Goal: Task Accomplishment & Management: Use online tool/utility

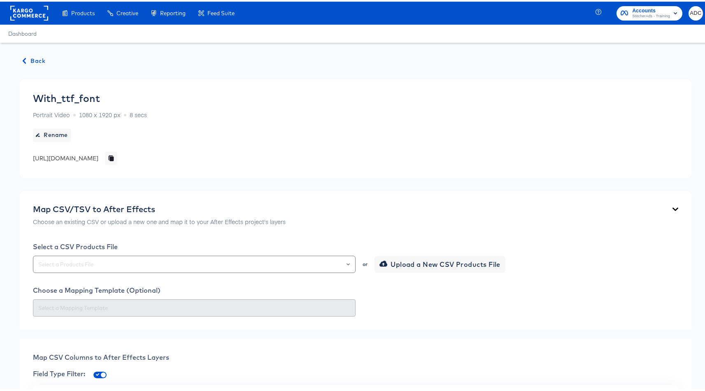
click at [42, 61] on span "Back" at bounding box center [34, 59] width 22 height 10
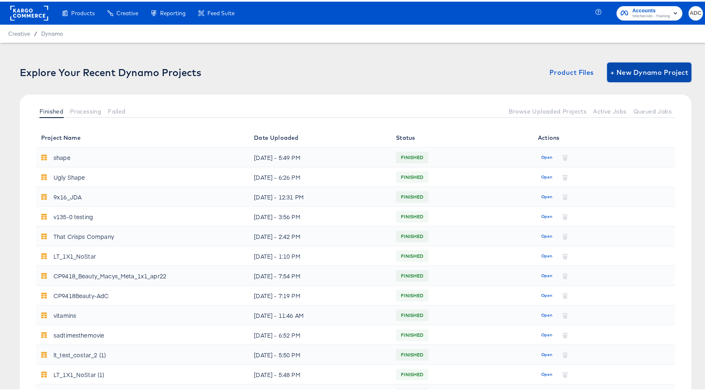
click at [628, 75] on span "+ New Dynamo Project" at bounding box center [649, 71] width 78 height 12
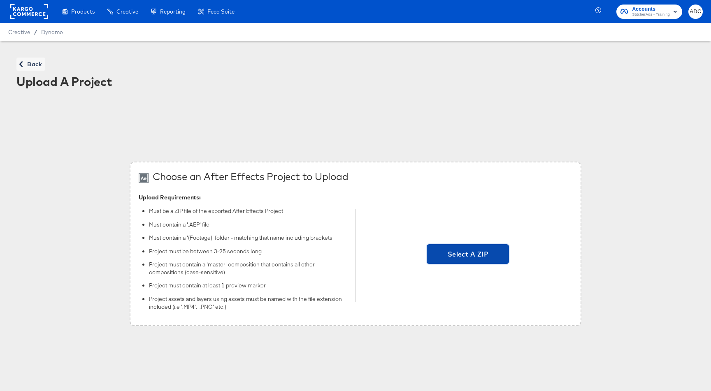
click at [488, 248] on span "Select A ZIP" at bounding box center [467, 254] width 82 height 20
click at [468, 255] on input "Select A ZIP" at bounding box center [468, 255] width 0 height 0
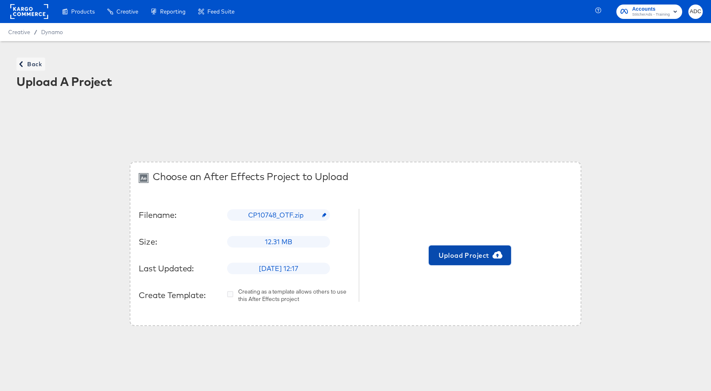
click at [473, 259] on span "Upload Project" at bounding box center [470, 256] width 76 height 12
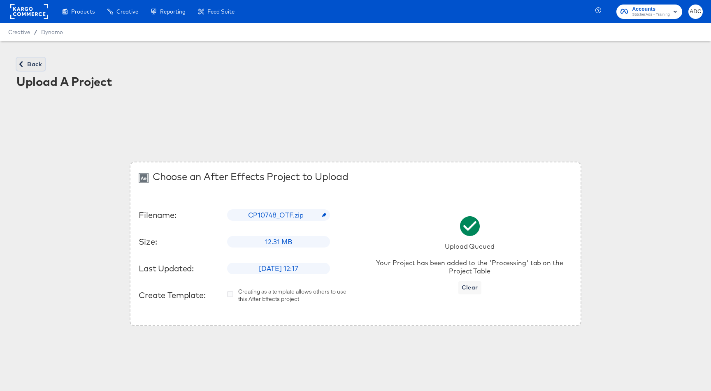
click at [32, 63] on span "Back" at bounding box center [31, 64] width 22 height 10
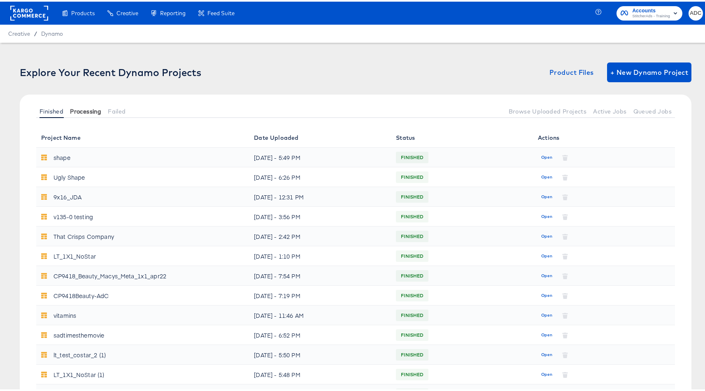
click at [85, 107] on span "Processing" at bounding box center [85, 110] width 31 height 7
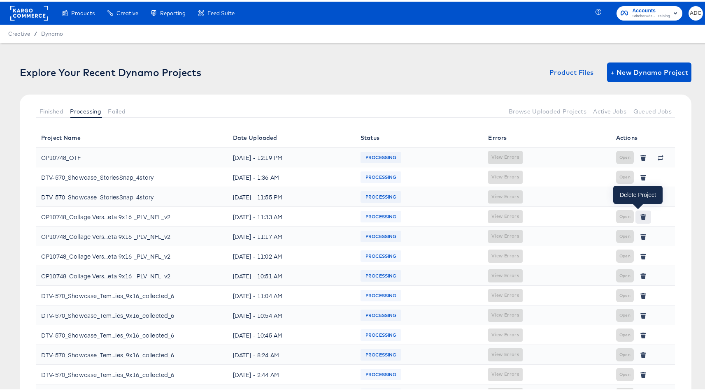
click at [641, 216] on icon "button" at bounding box center [643, 216] width 5 height 4
click at [113, 107] on span "Failed" at bounding box center [117, 110] width 18 height 7
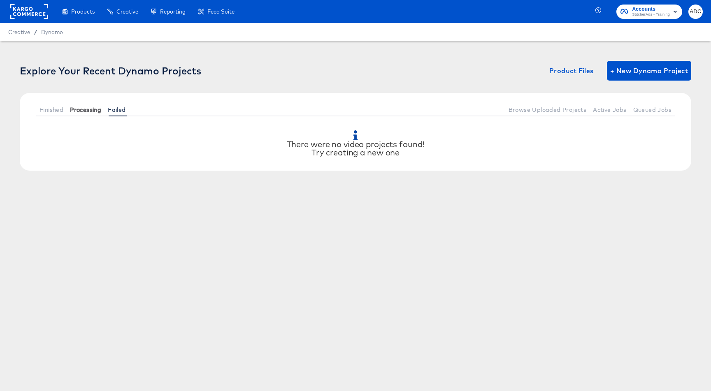
click at [92, 109] on span "Processing" at bounding box center [85, 110] width 31 height 7
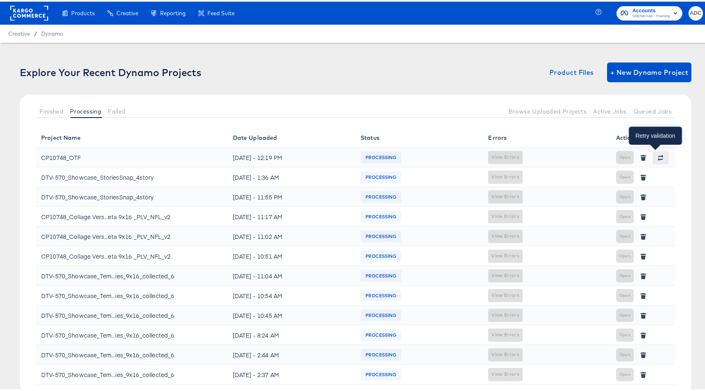
click at [657, 158] on icon "button" at bounding box center [660, 156] width 6 height 6
click at [658, 158] on icon "button" at bounding box center [660, 157] width 5 height 2
click at [657, 154] on icon "button" at bounding box center [660, 156] width 6 height 6
click at [661, 159] on button "button" at bounding box center [660, 156] width 16 height 13
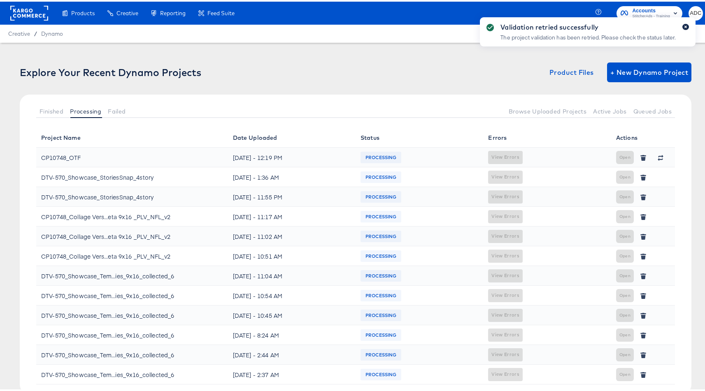
click at [684, 26] on icon "button" at bounding box center [685, 25] width 3 height 5
